Goal: Task Accomplishment & Management: Manage account settings

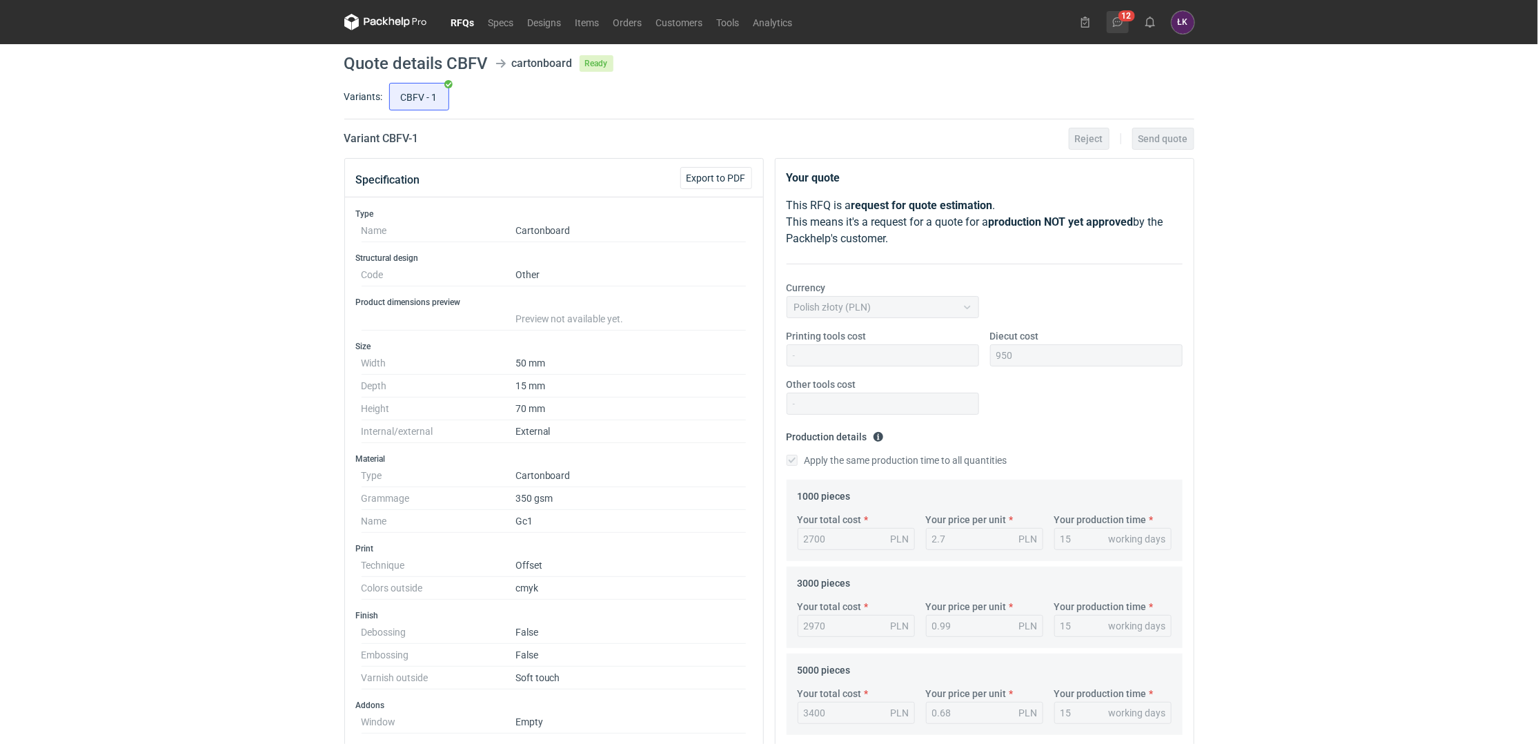
click at [1114, 28] on button "12" at bounding box center [1118, 22] width 22 height 22
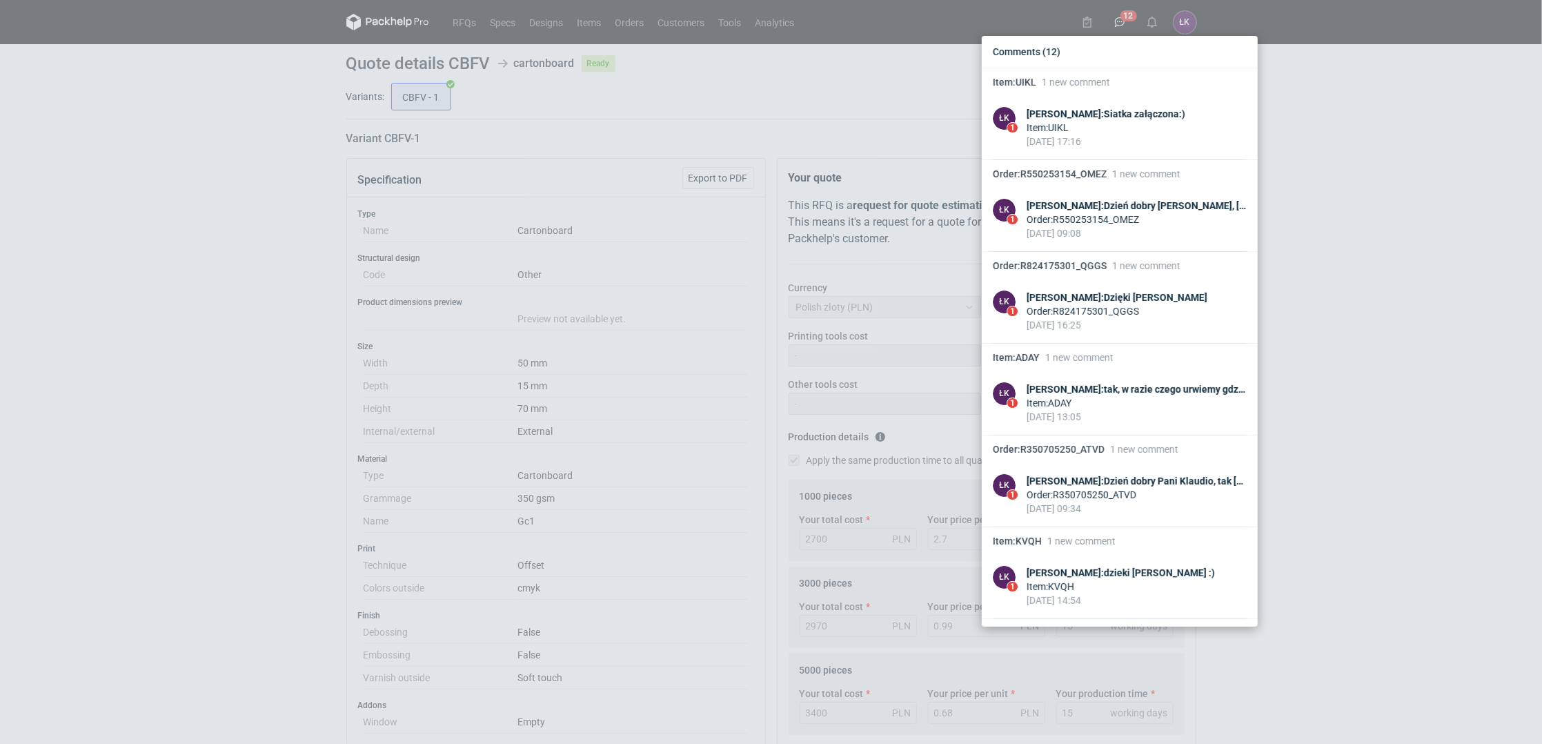
click at [1420, 206] on div "Comments (12) Item : UIKL 1 new comment ŁK 1 [PERSON_NAME] : [PERSON_NAME] załą…" at bounding box center [771, 372] width 1542 height 744
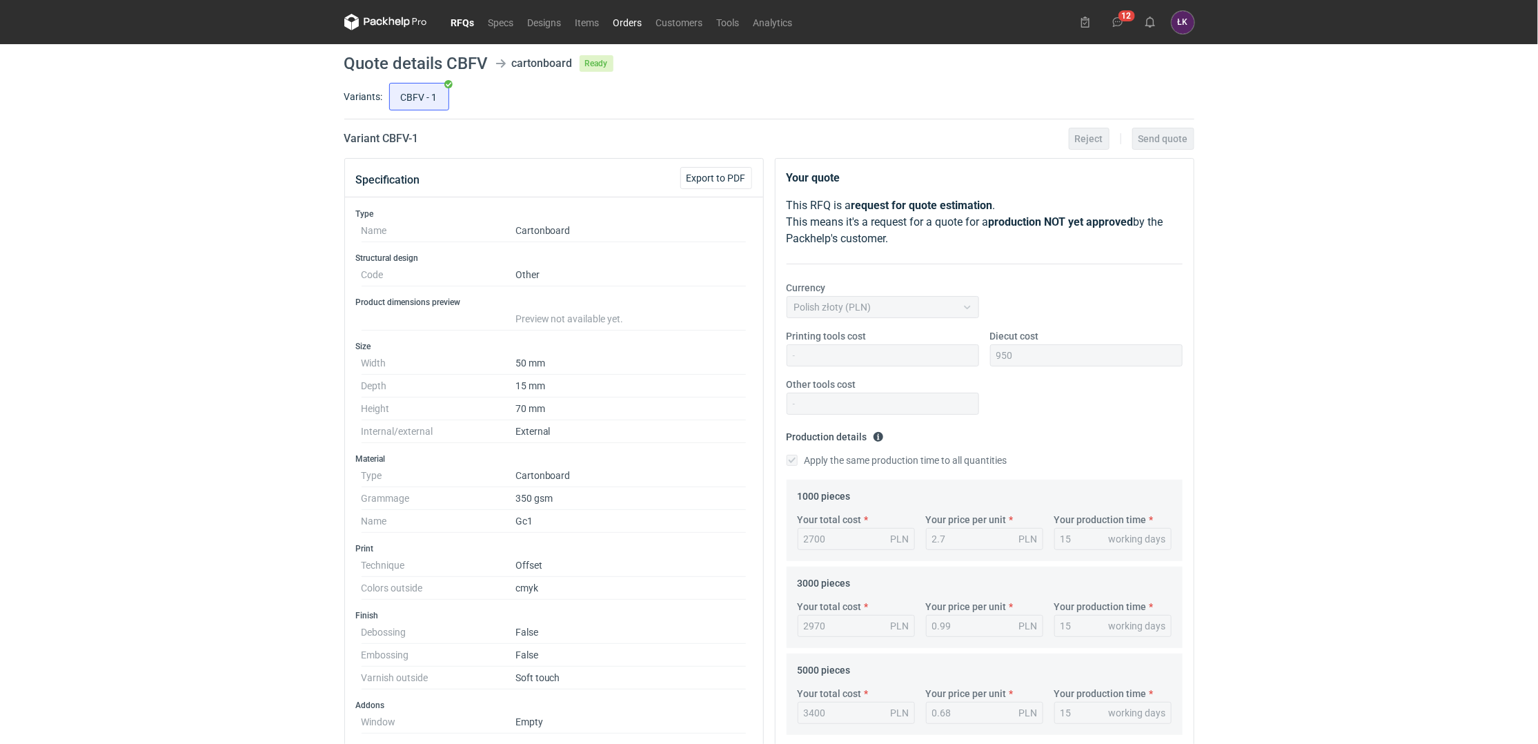
click at [627, 21] on link "Orders" at bounding box center [628, 22] width 43 height 17
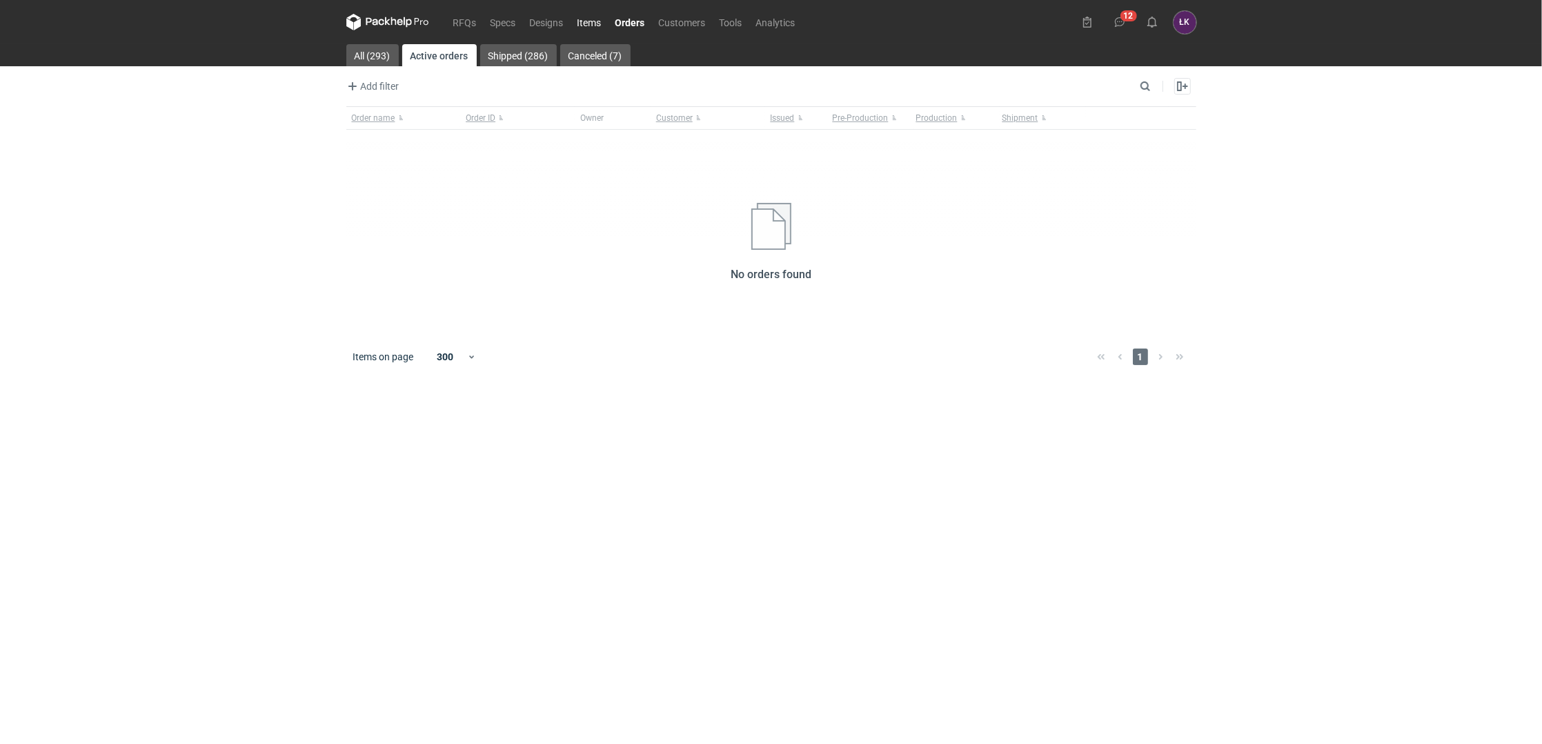
click at [591, 20] on link "Items" at bounding box center [590, 22] width 38 height 17
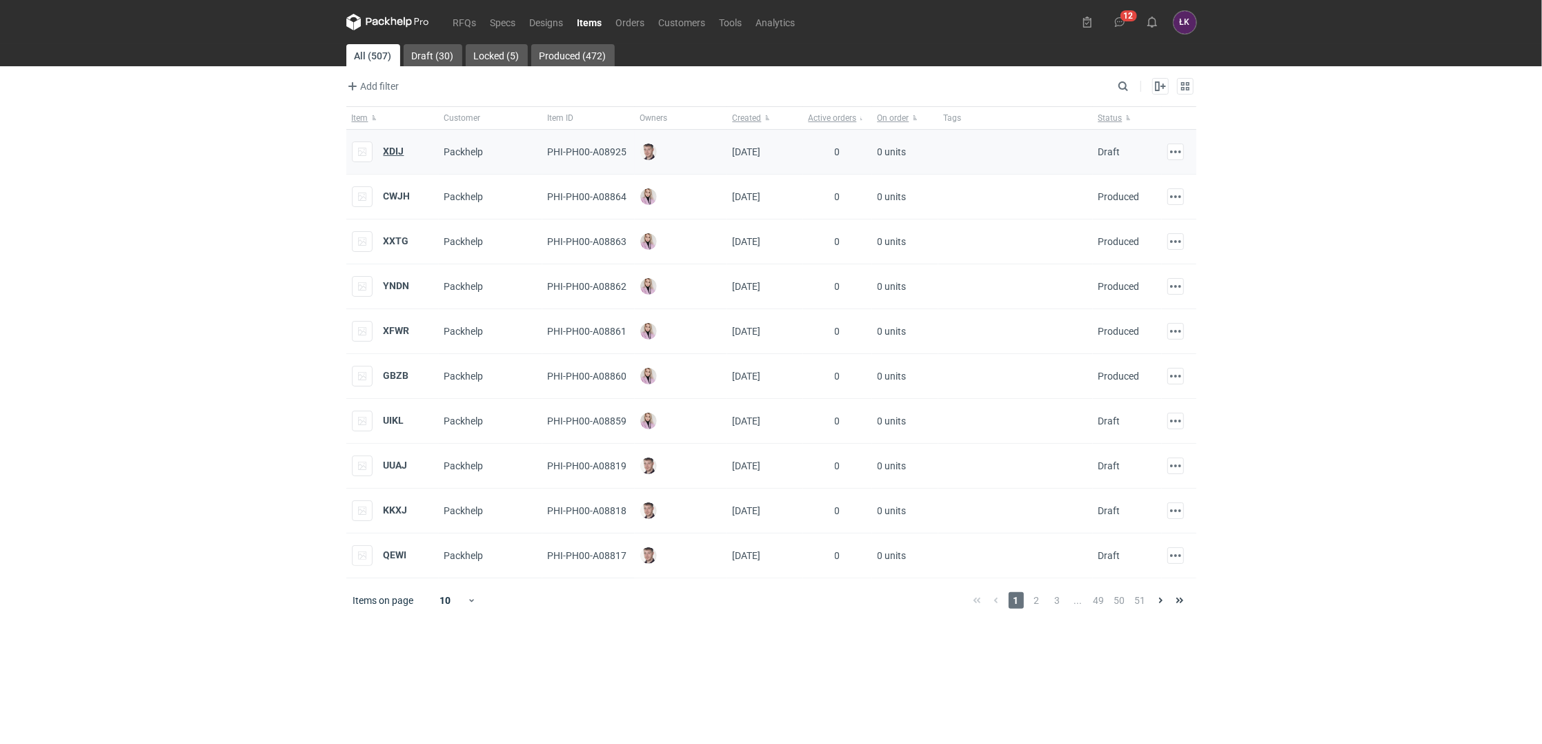
click at [388, 157] on strong "XDIJ" at bounding box center [394, 151] width 21 height 11
click at [393, 199] on strong "CWJH" at bounding box center [397, 195] width 27 height 11
click at [409, 156] on div "XDIJ" at bounding box center [392, 152] width 92 height 45
click at [406, 157] on div "XDIJ" at bounding box center [392, 152] width 92 height 45
click at [399, 151] on strong "XDIJ" at bounding box center [394, 151] width 21 height 11
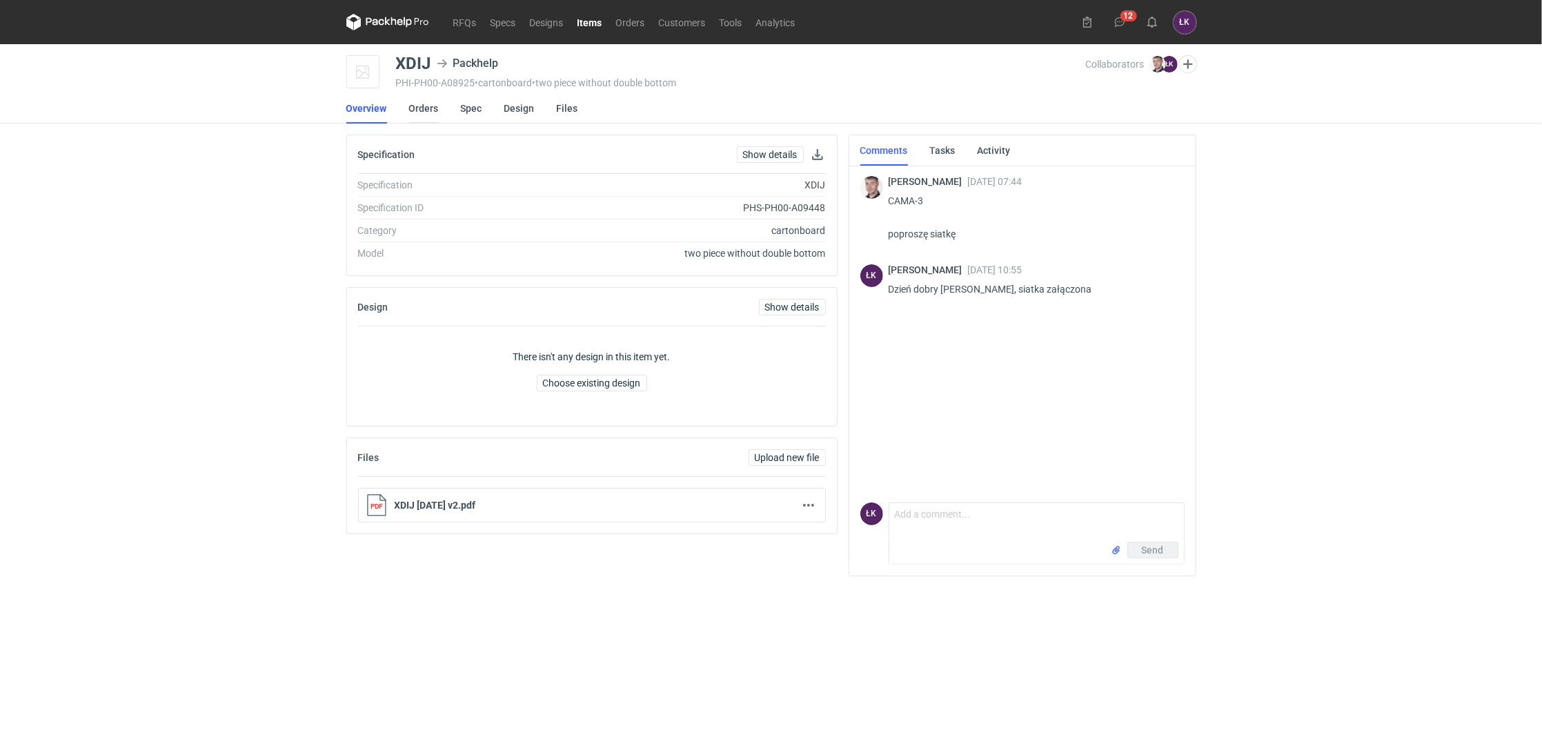
click at [422, 103] on link "Orders" at bounding box center [424, 108] width 30 height 30
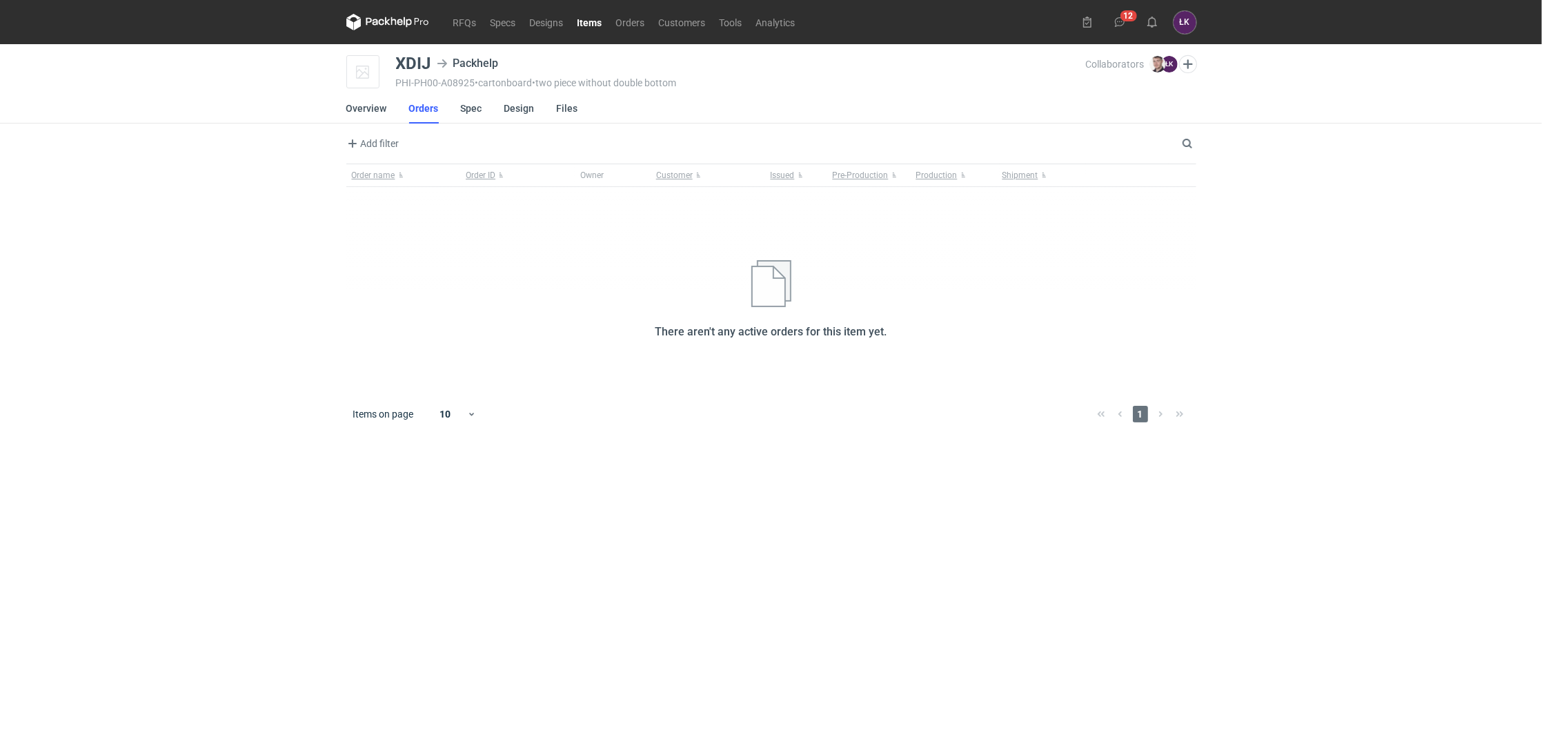
drag, startPoint x: 418, startPoint y: 553, endPoint x: 361, endPoint y: 470, distance: 101.3
click at [417, 547] on main "XDIJ Packhelp PHI-PH00-A08925 • cartonboard • two piece without double bottom C…" at bounding box center [771, 394] width 861 height 700
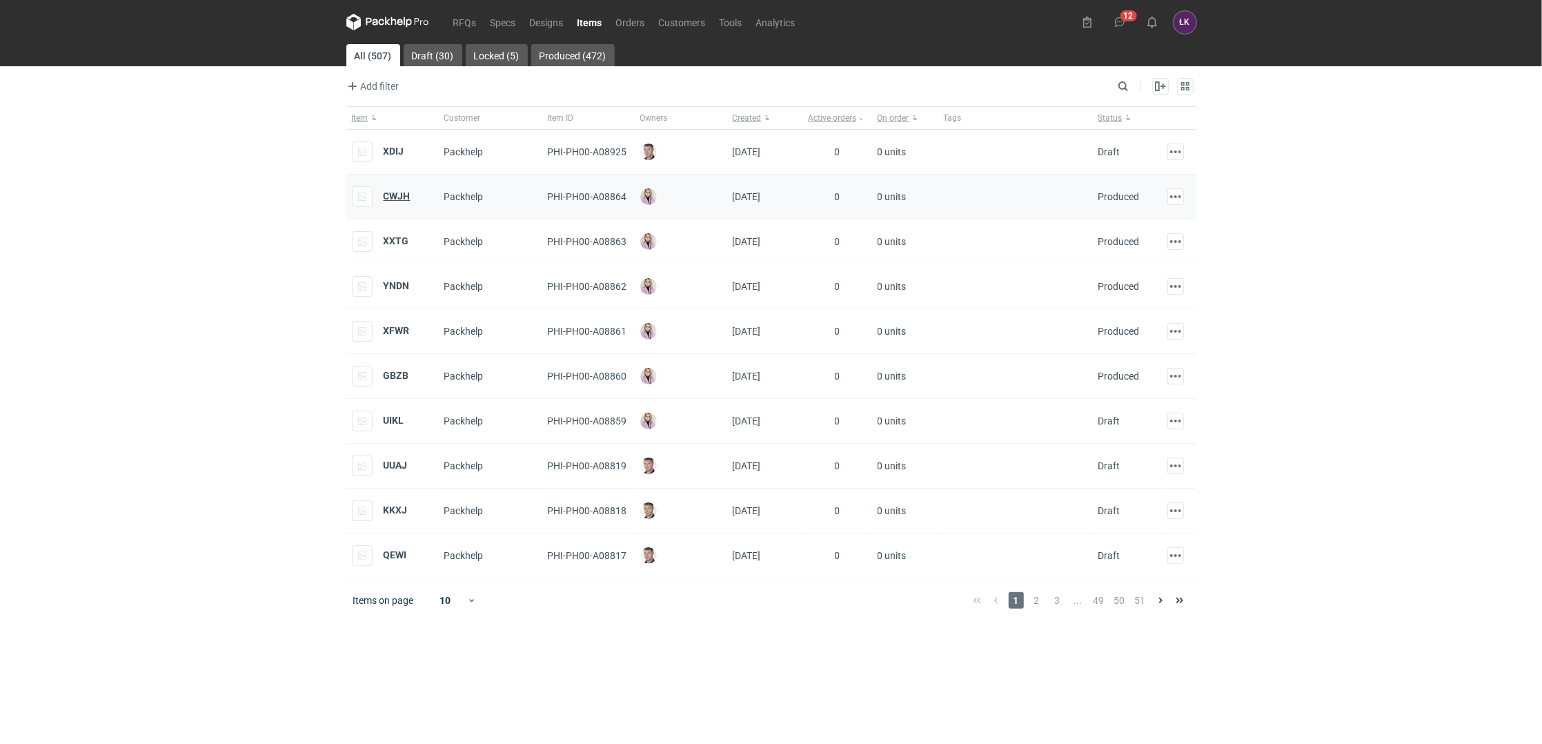
click at [400, 192] on strong "CWJH" at bounding box center [397, 195] width 27 height 11
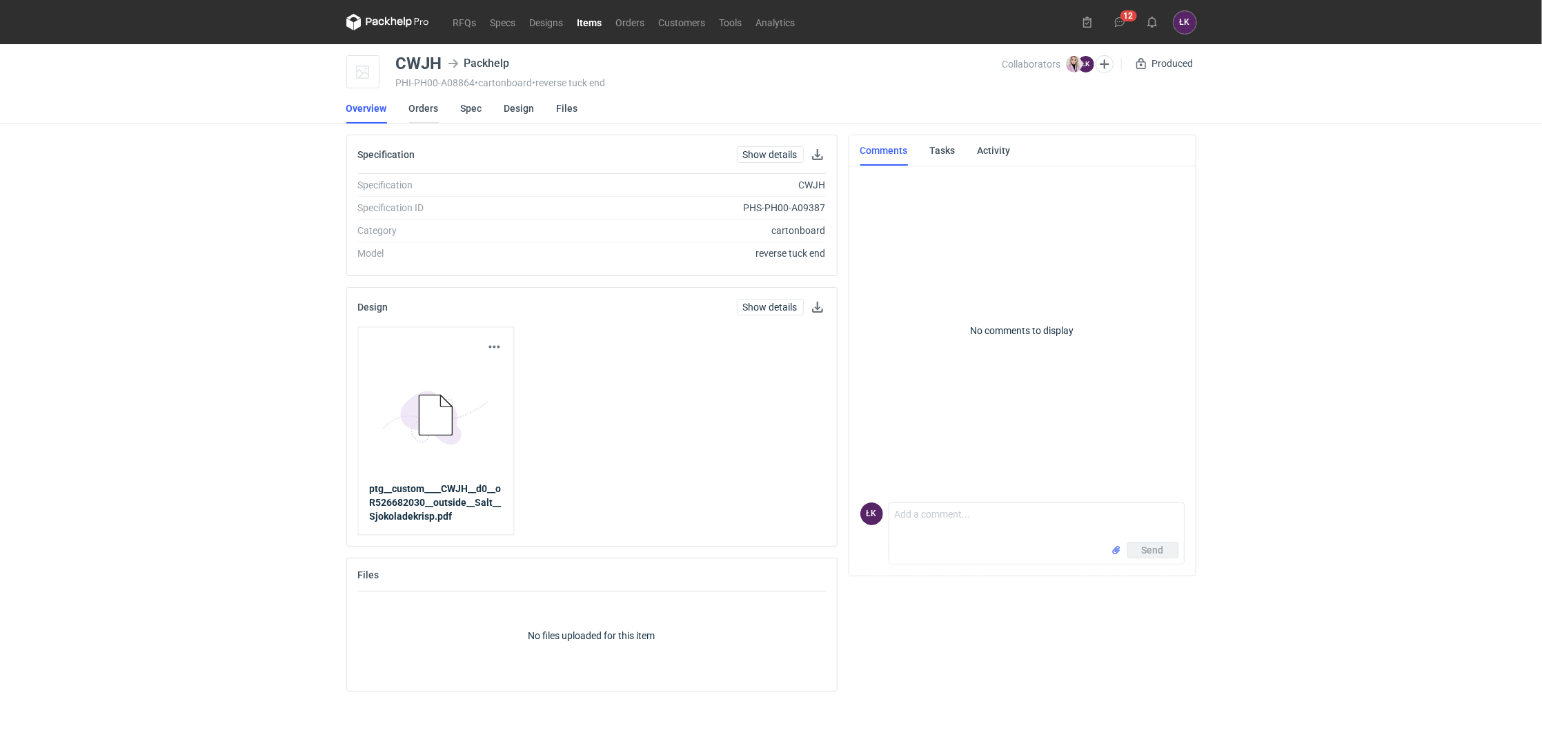
click at [424, 103] on link "Orders" at bounding box center [424, 108] width 30 height 30
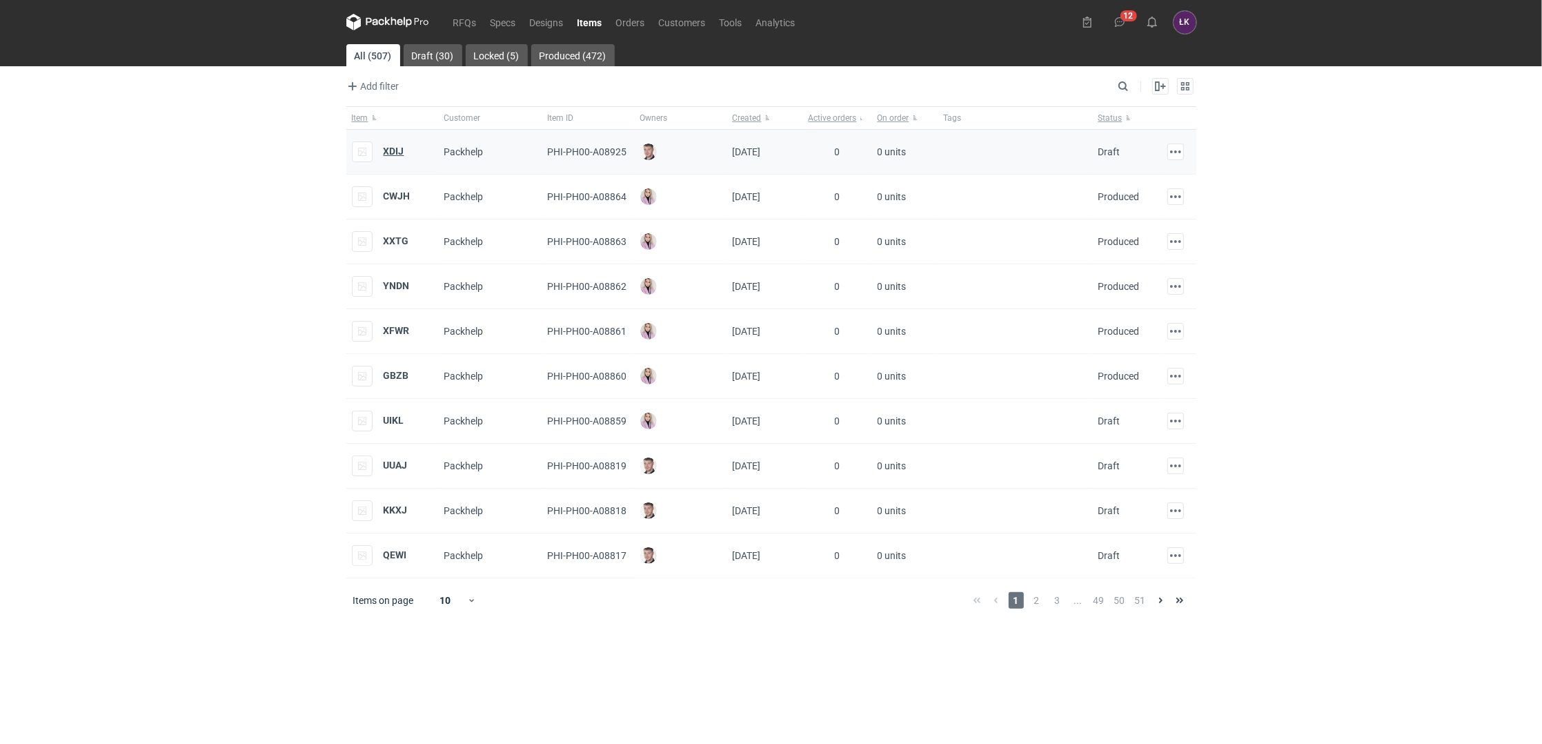
click at [388, 152] on strong "XDIJ" at bounding box center [394, 151] width 21 height 11
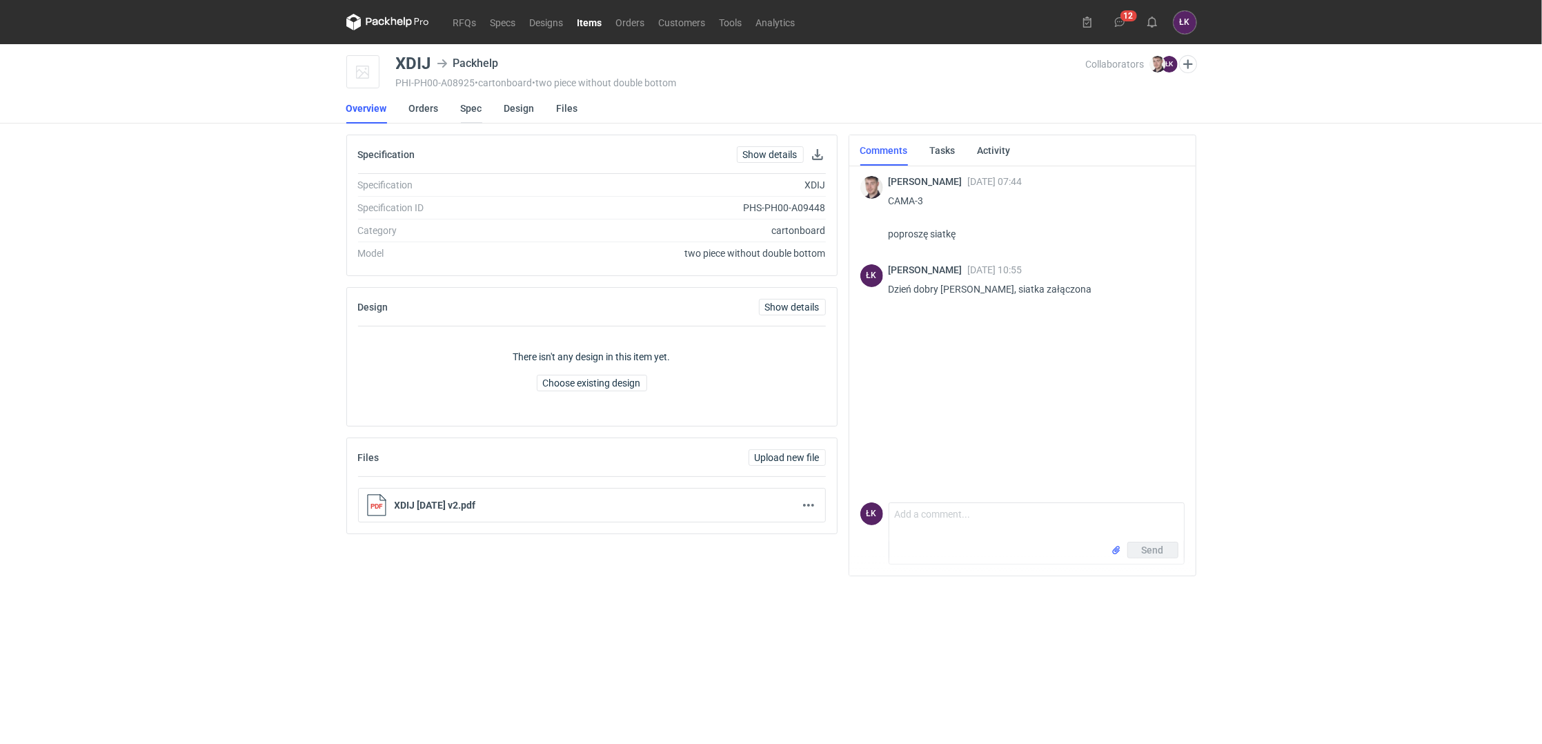
click at [472, 114] on link "Spec" at bounding box center [471, 108] width 21 height 30
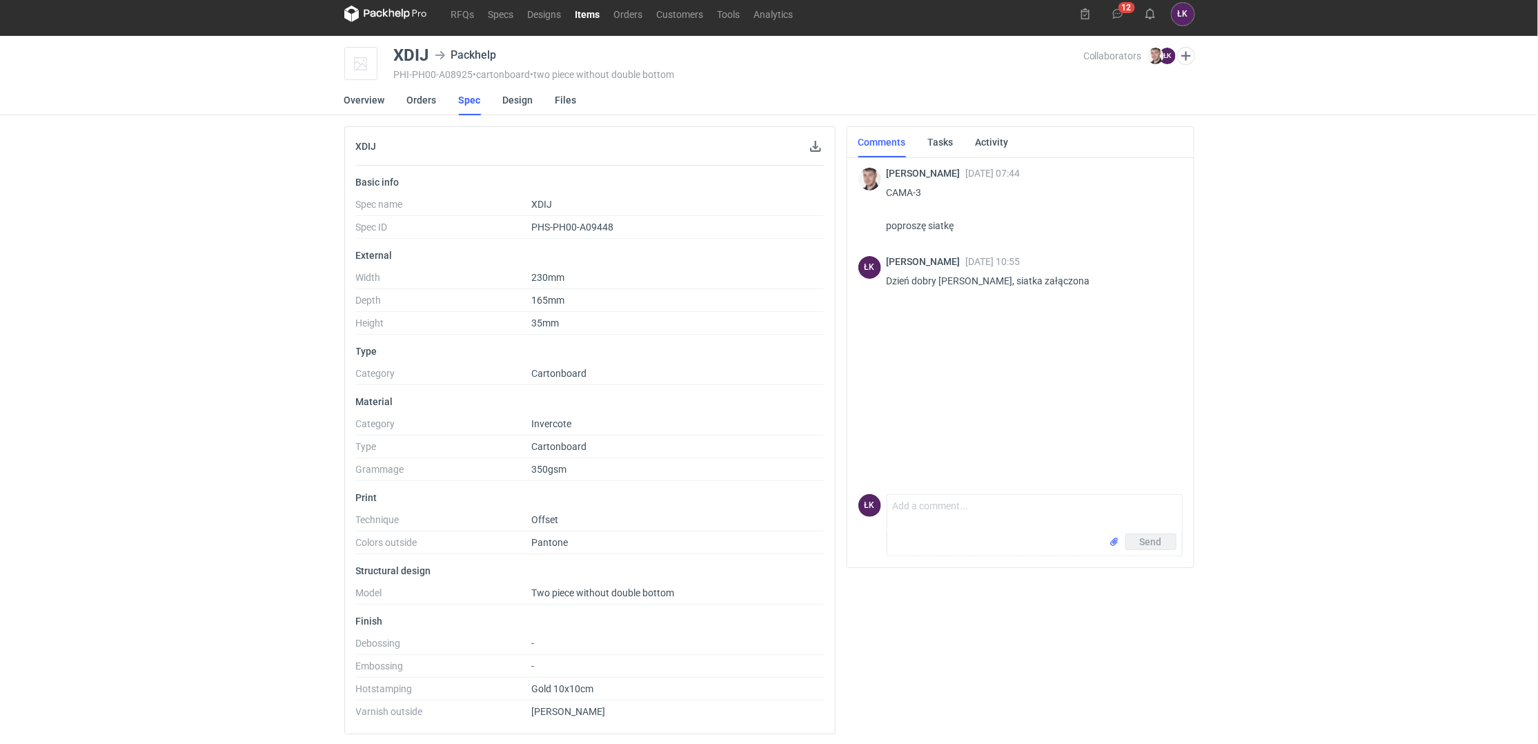
scroll to position [11, 0]
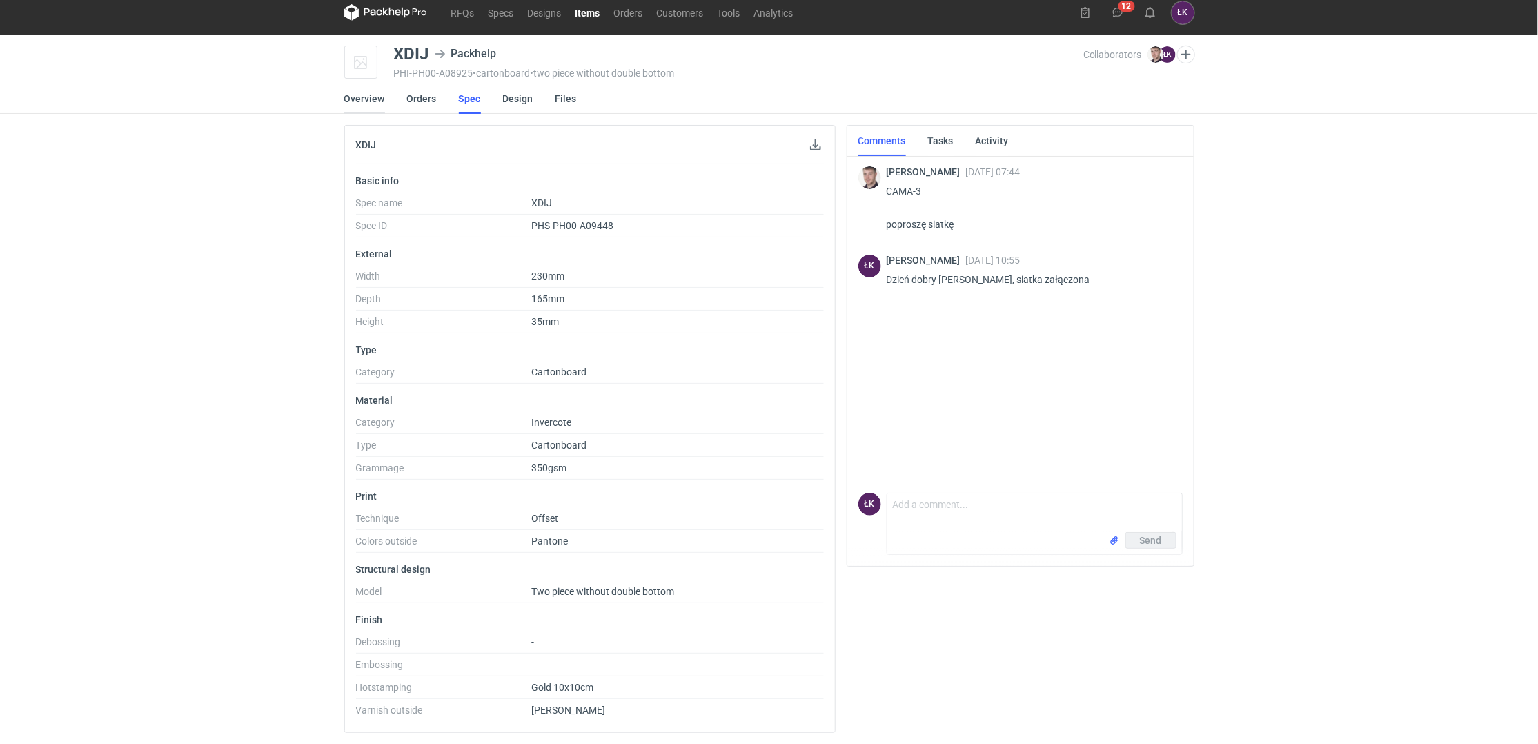
click at [360, 99] on link "Overview" at bounding box center [364, 98] width 41 height 30
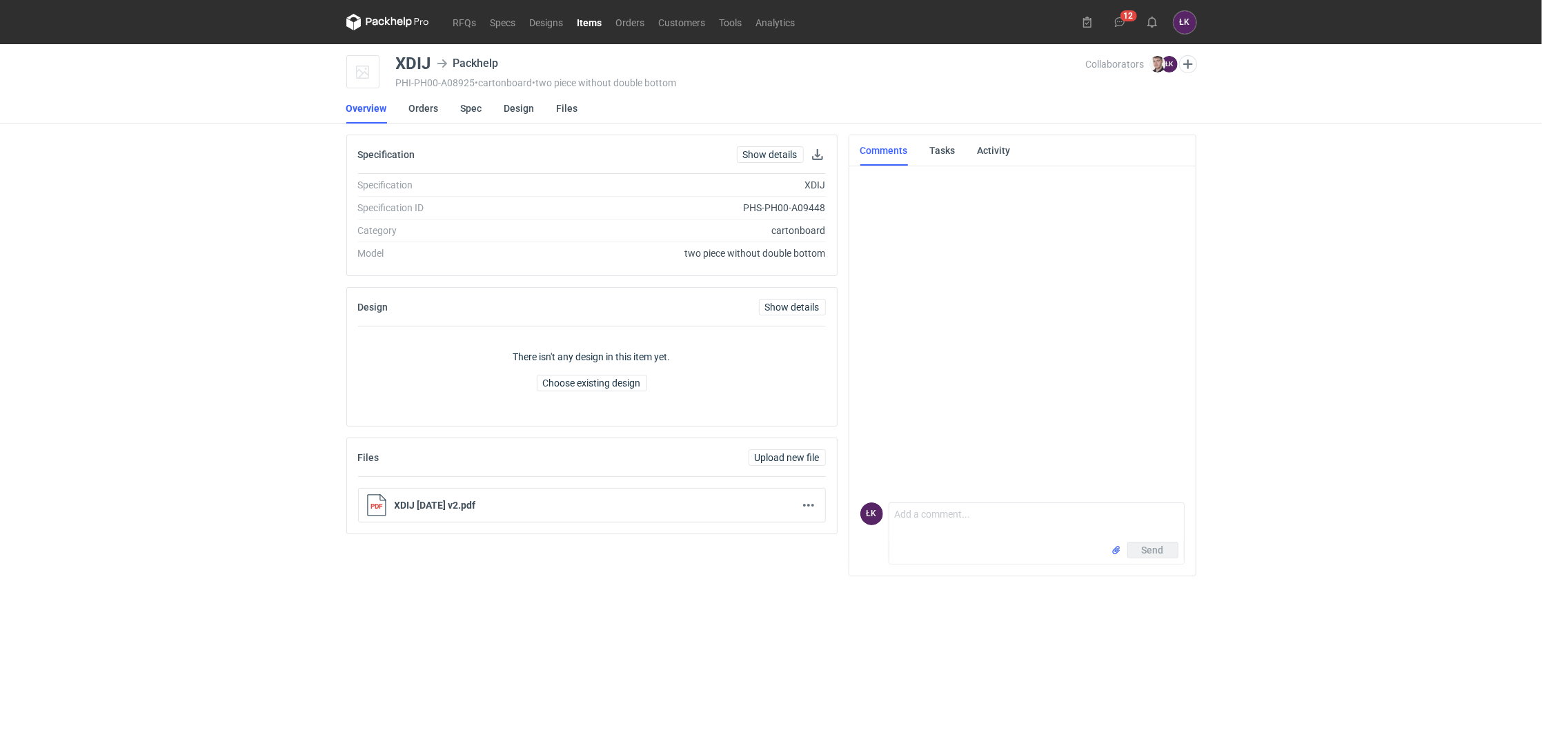
click at [239, 322] on div "RFQs Specs Designs Items Orders Customers Tools Analytics 12 ŁK [PERSON_NAME] […" at bounding box center [771, 372] width 1542 height 744
drag, startPoint x: 391, startPoint y: 61, endPoint x: 432, endPoint y: 64, distance: 41.5
click at [432, 64] on div "XDIJ Packhelp PHI-PH00-A08925 • cartonboard • two piece without double bottom C…" at bounding box center [771, 72] width 850 height 35
drag, startPoint x: 1444, startPoint y: 294, endPoint x: 1394, endPoint y: 210, distance: 97.8
click at [1444, 294] on div "RFQs Specs Designs Items Orders Customers Tools Analytics 12 ŁK [PERSON_NAME] […" at bounding box center [771, 372] width 1542 height 744
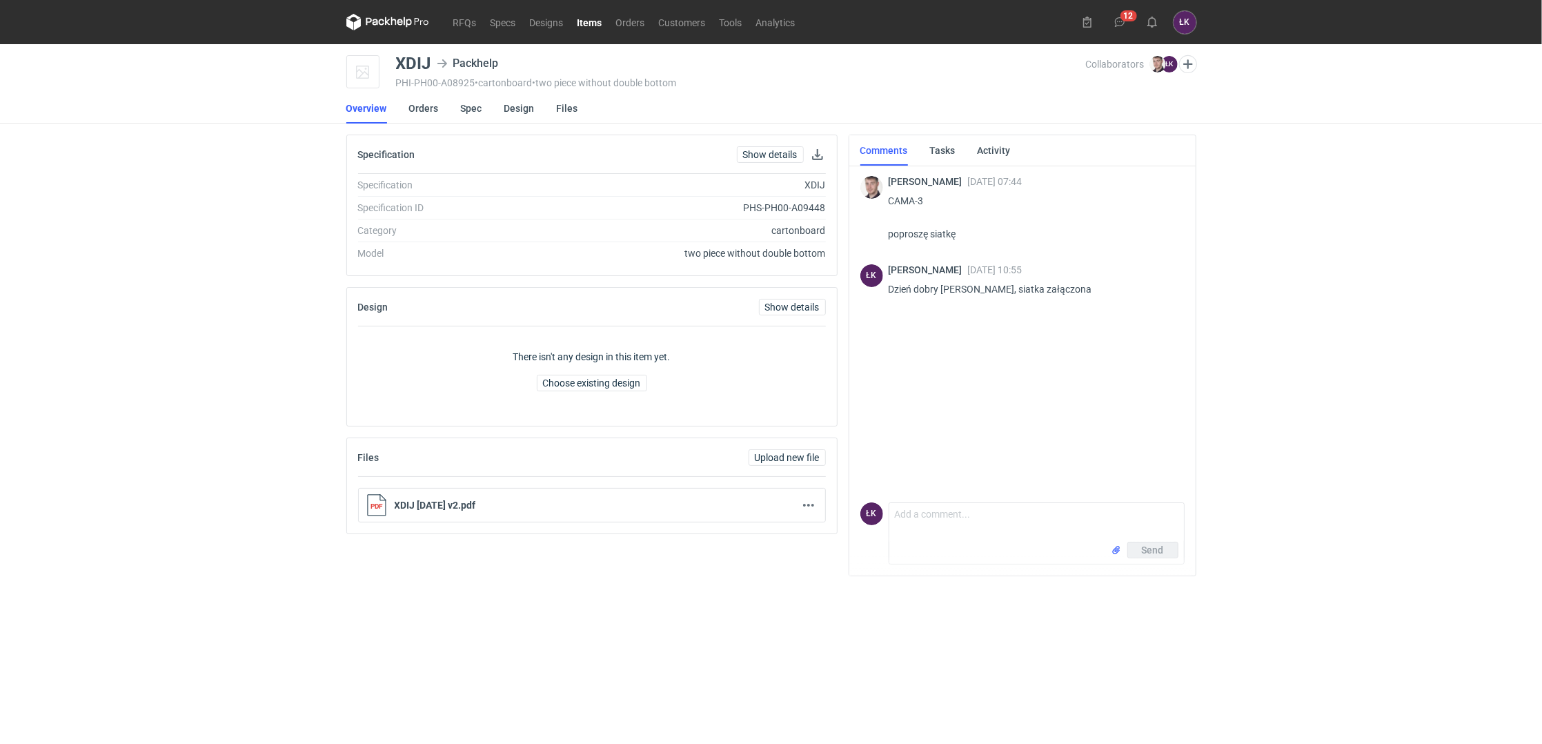
drag, startPoint x: 61, startPoint y: 271, endPoint x: 287, endPoint y: 46, distance: 319.1
click at [75, 255] on div "RFQs Specs Designs Items Orders Customers Tools Analytics 12 ŁK [PERSON_NAME] […" at bounding box center [771, 372] width 1542 height 744
click at [460, 17] on link "RFQs" at bounding box center [464, 22] width 37 height 17
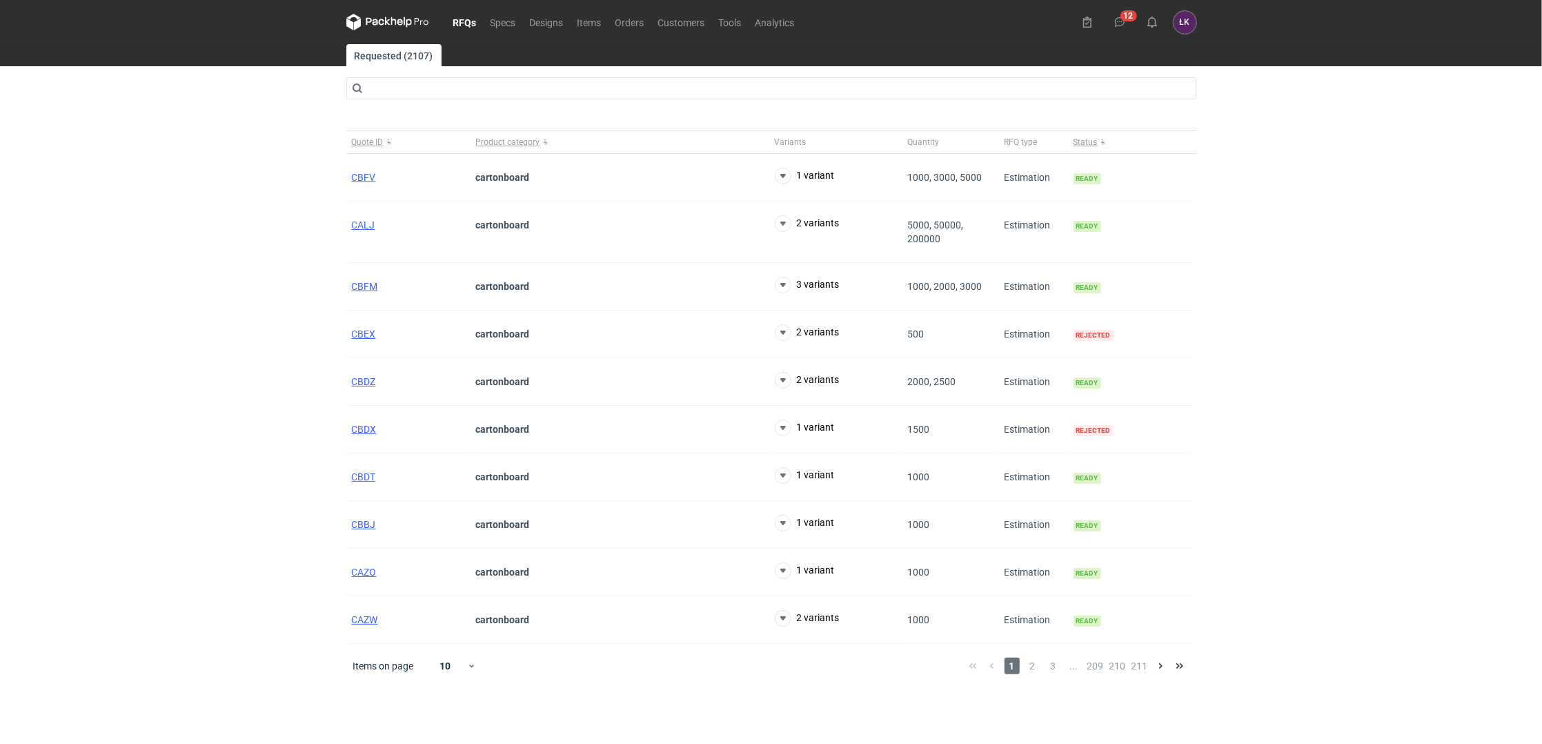
click at [1243, 197] on div "RFQs Specs Designs Items Orders Customers Tools Analytics 12 ŁK [PERSON_NAME] […" at bounding box center [771, 372] width 1542 height 744
